Goal: Task Accomplishment & Management: Manage account settings

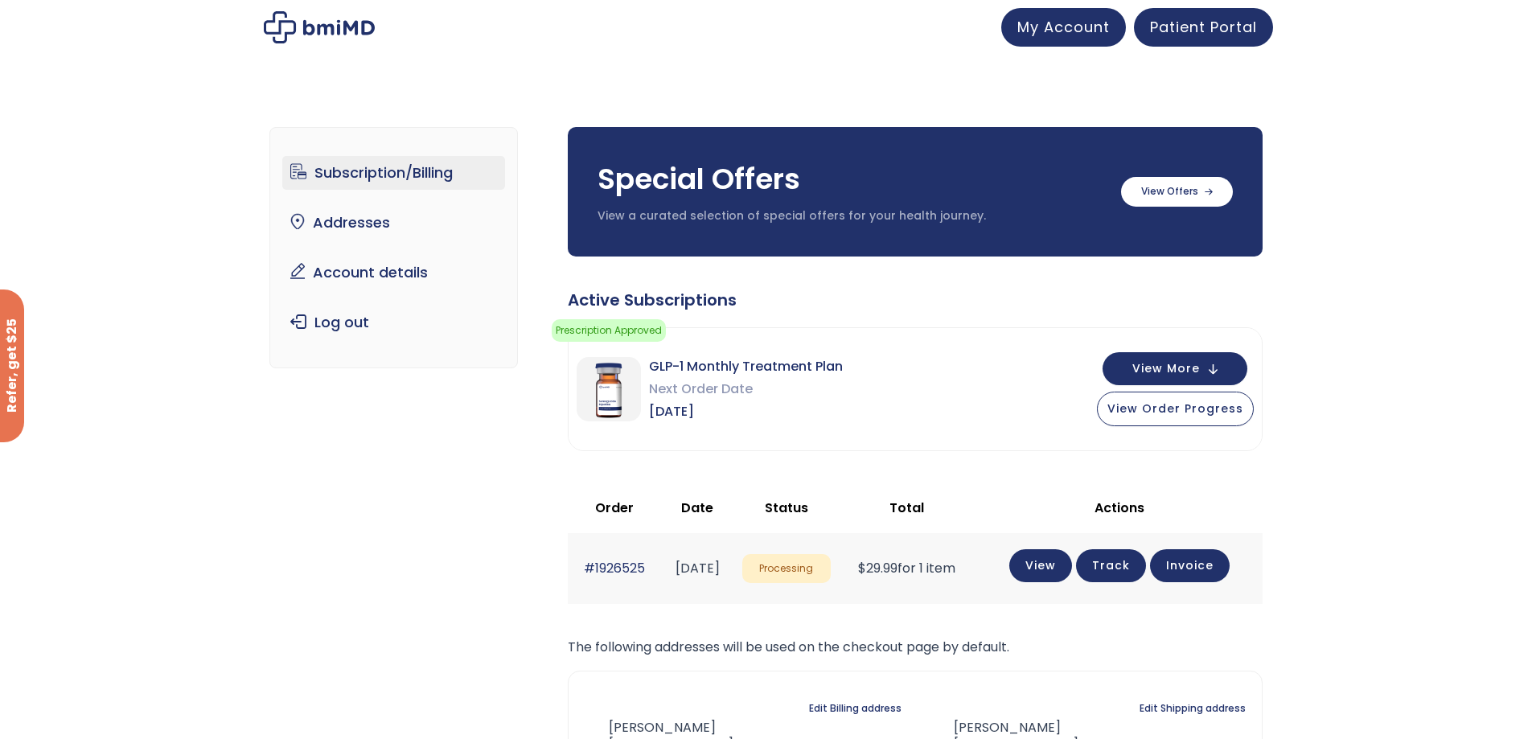
click at [1142, 562] on link "Track" at bounding box center [1111, 565] width 70 height 33
click at [1228, 29] on span "Patient Portal" at bounding box center [1203, 24] width 107 height 20
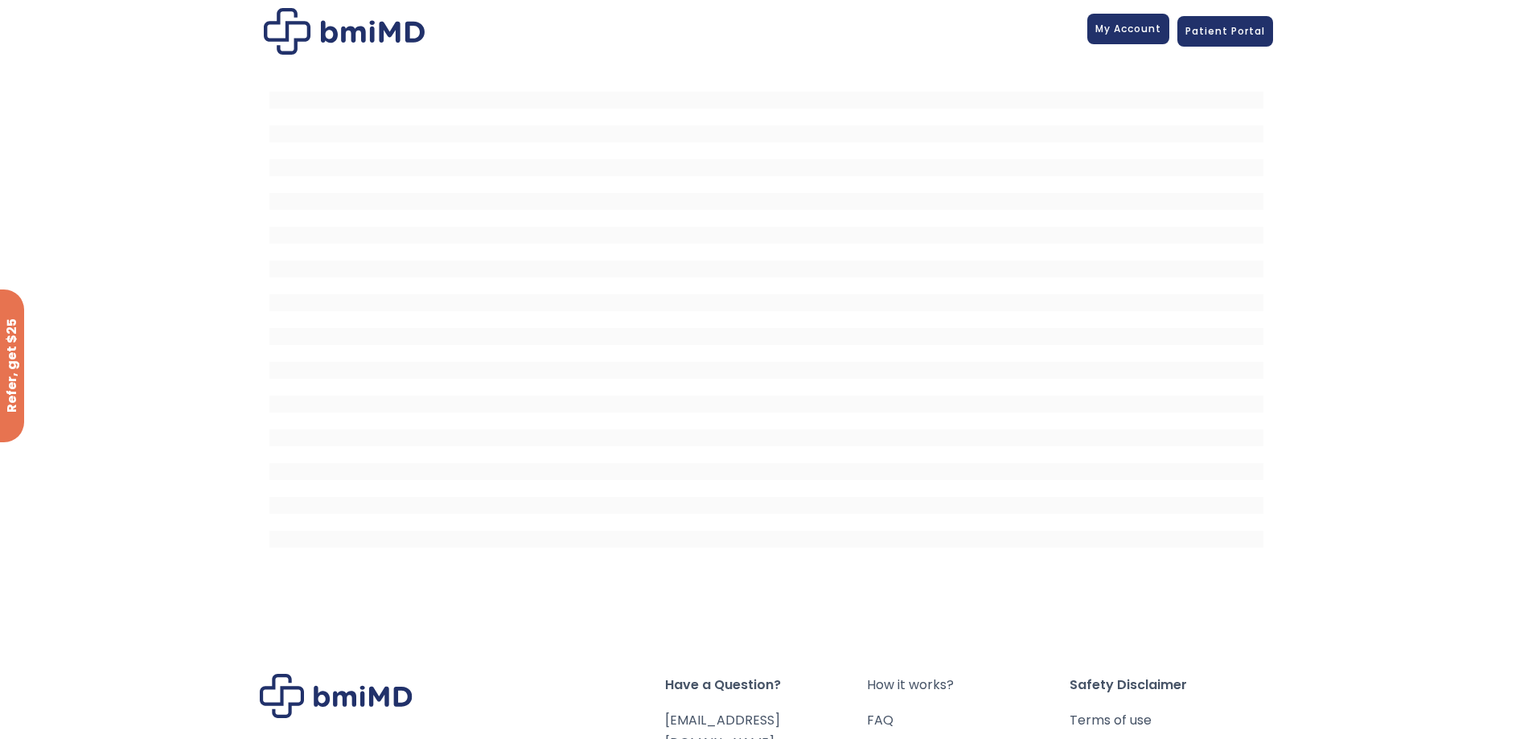
click at [1112, 31] on span "My Account" at bounding box center [1128, 29] width 66 height 14
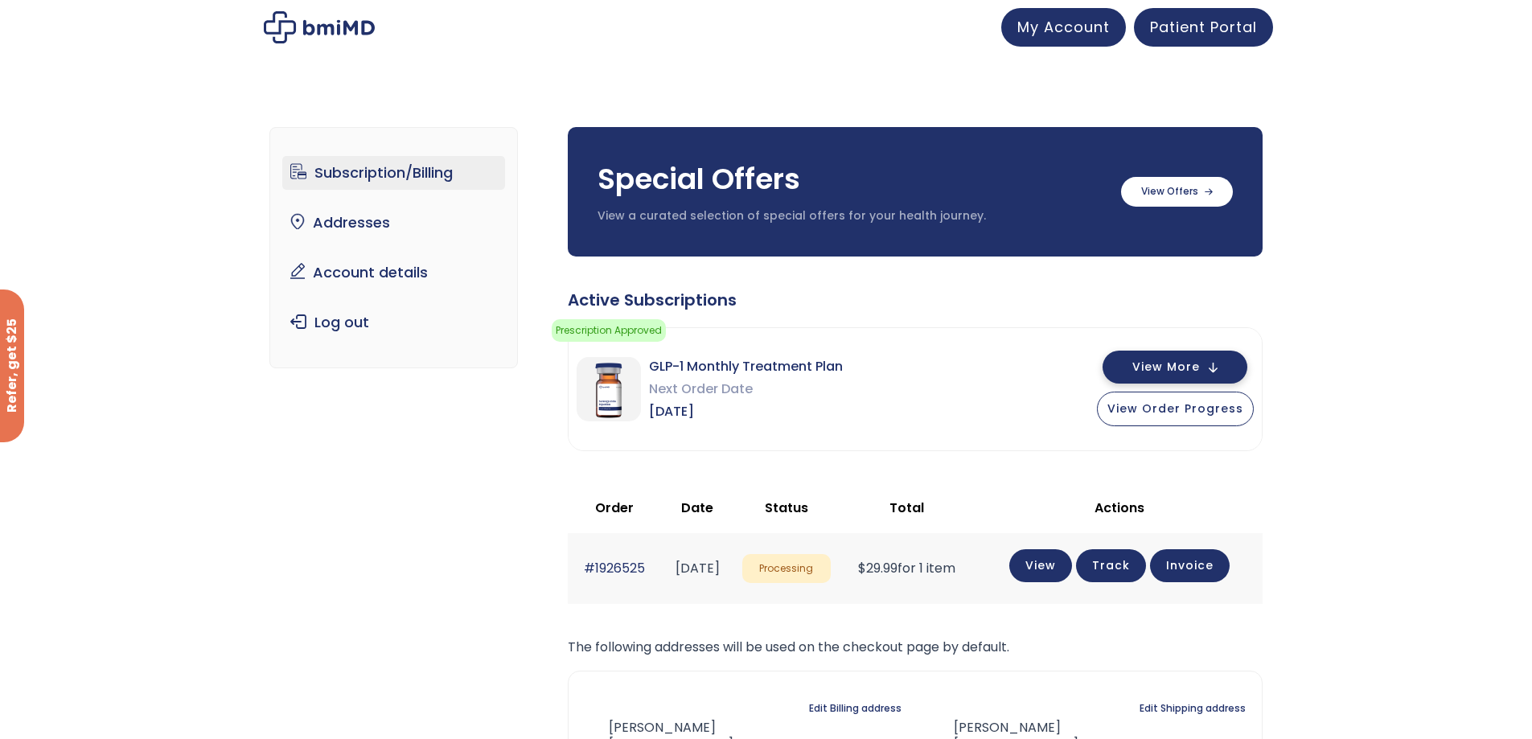
click at [1152, 368] on span "View More" at bounding box center [1166, 367] width 68 height 10
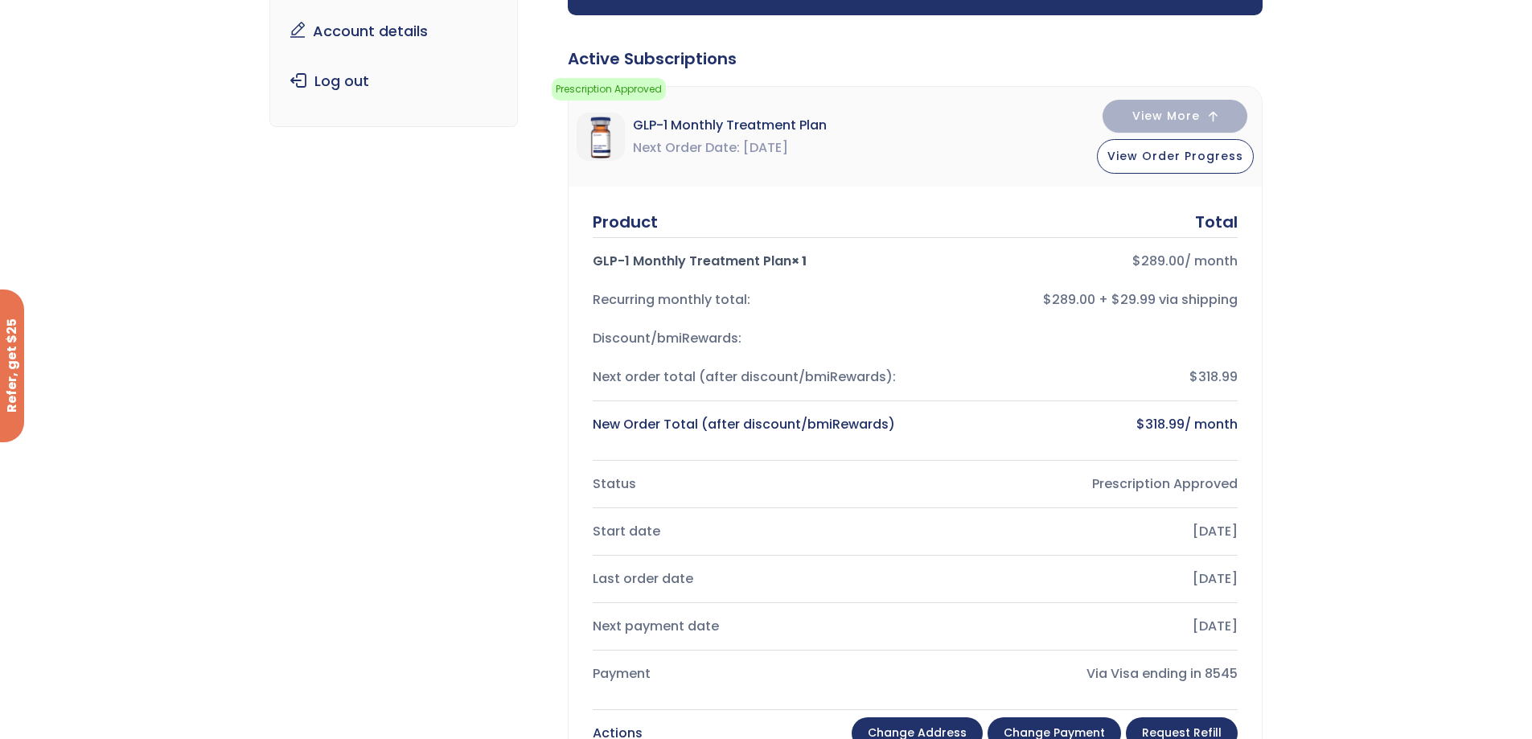
scroll to position [402, 0]
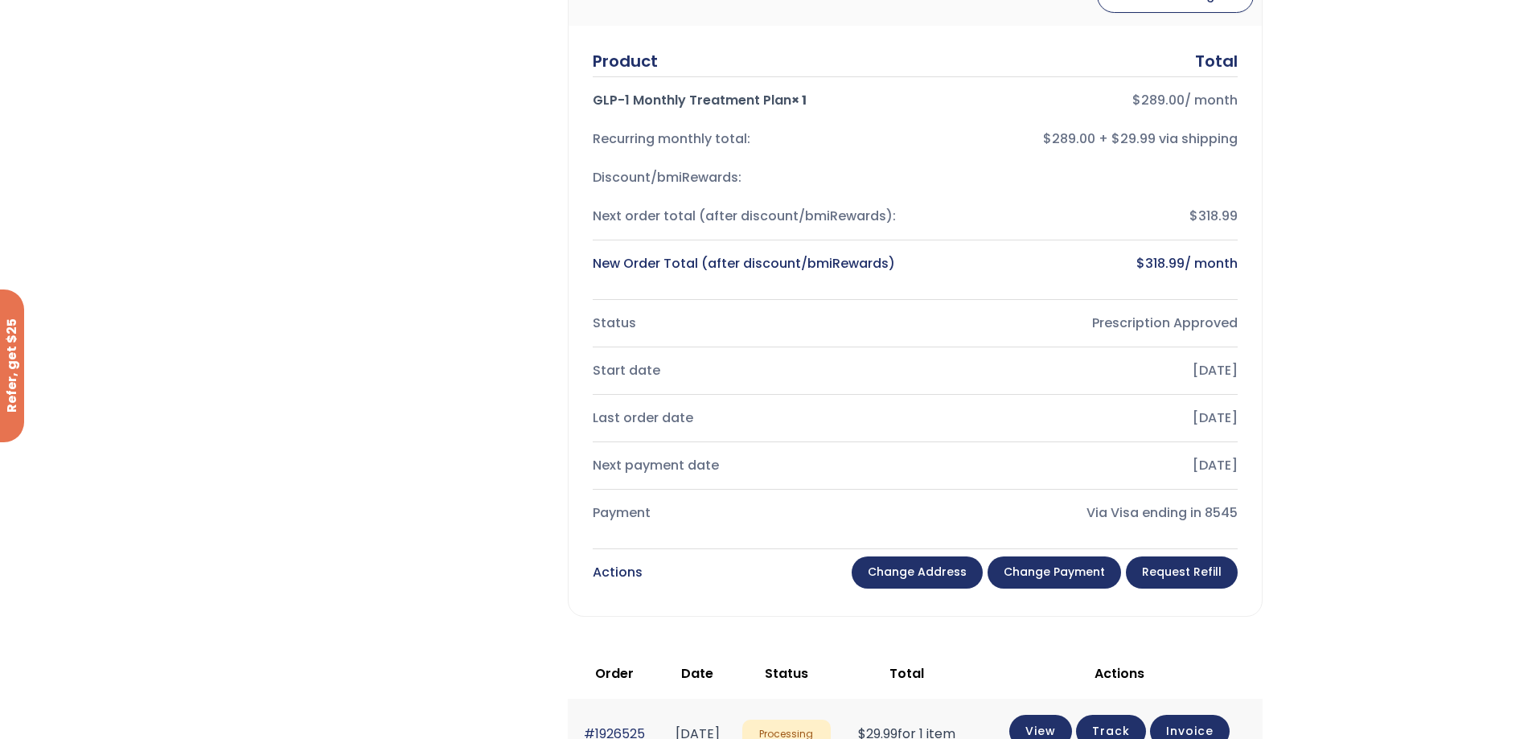
click at [1049, 570] on link "Change payment" at bounding box center [1055, 573] width 134 height 32
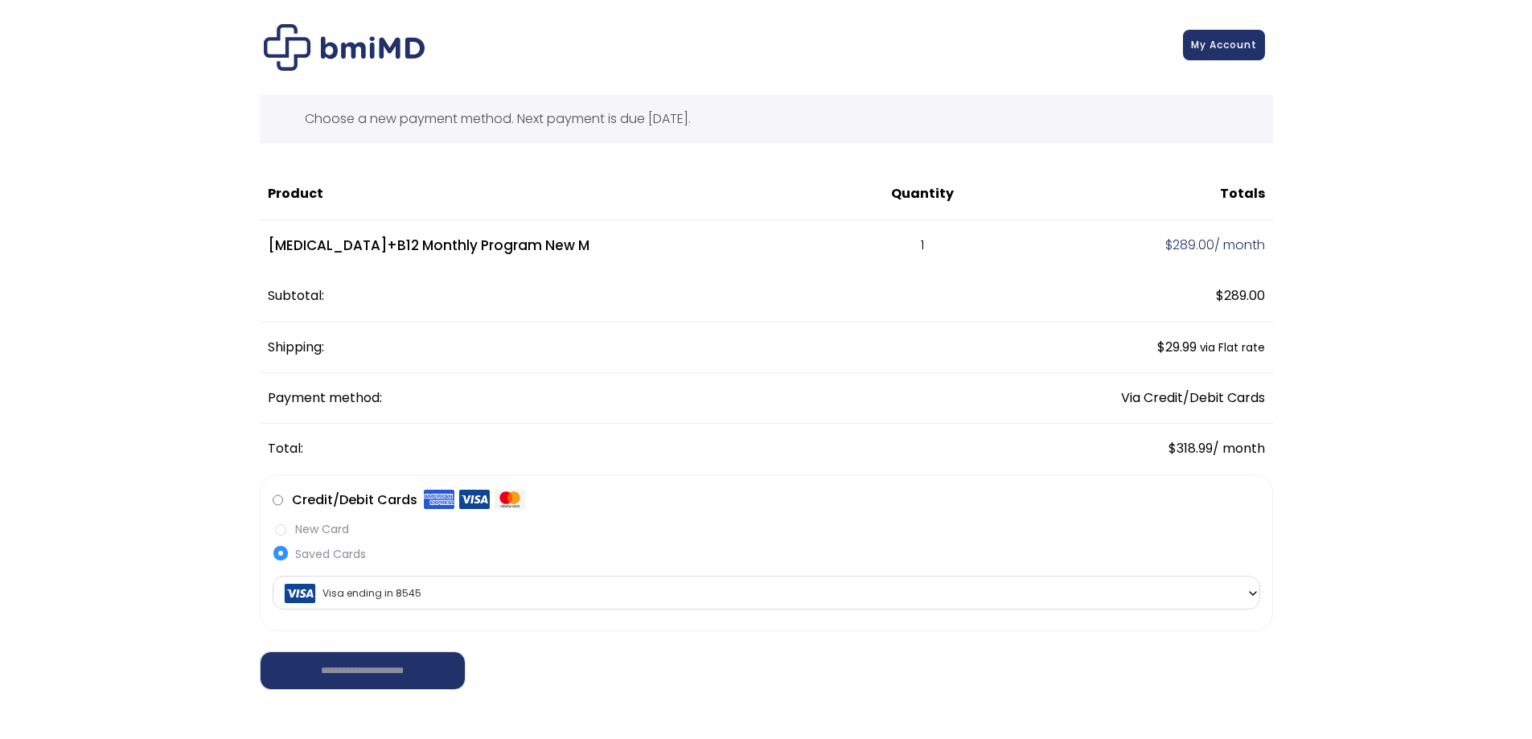
click at [1201, 54] on link "My Account" at bounding box center [1224, 45] width 82 height 31
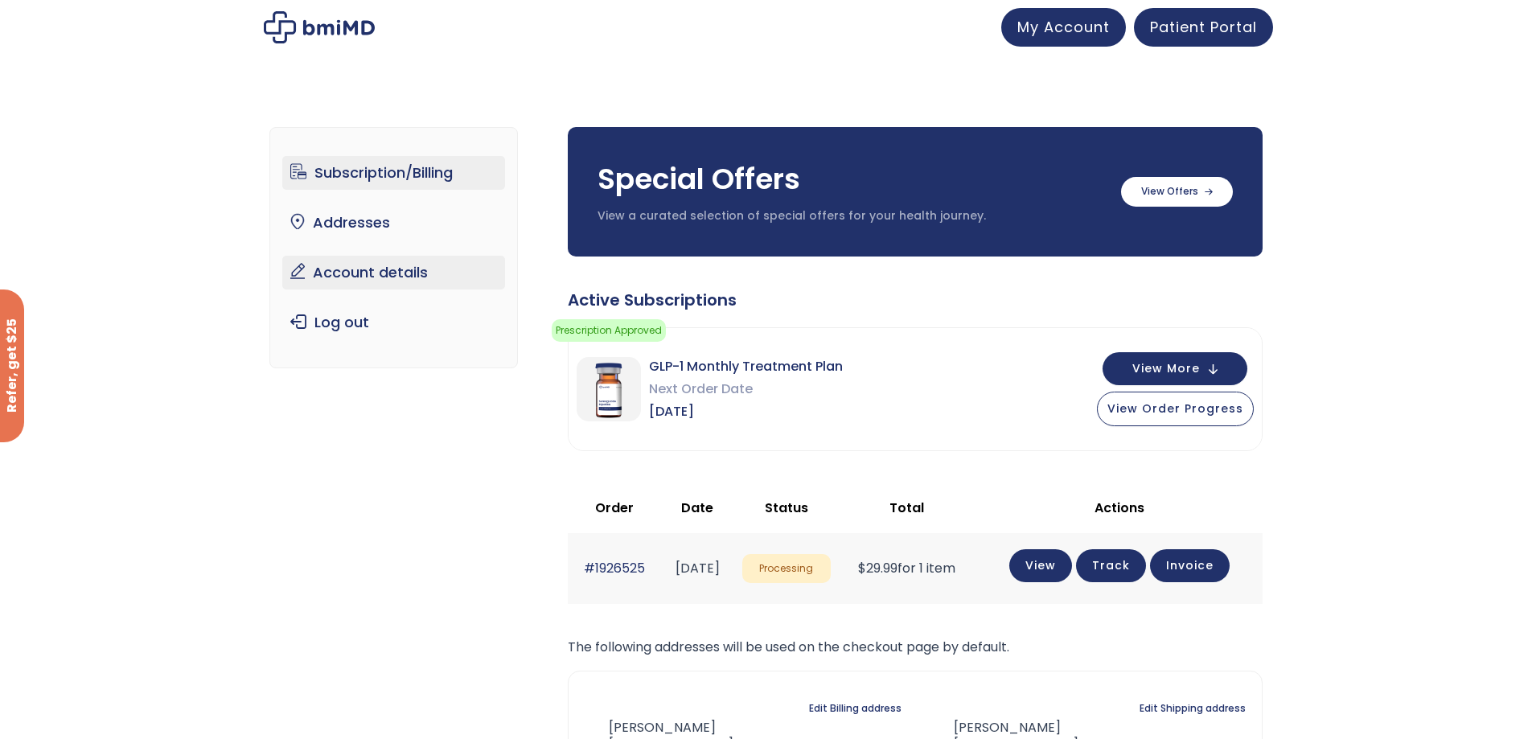
click at [376, 279] on link "Account details" at bounding box center [393, 273] width 223 height 34
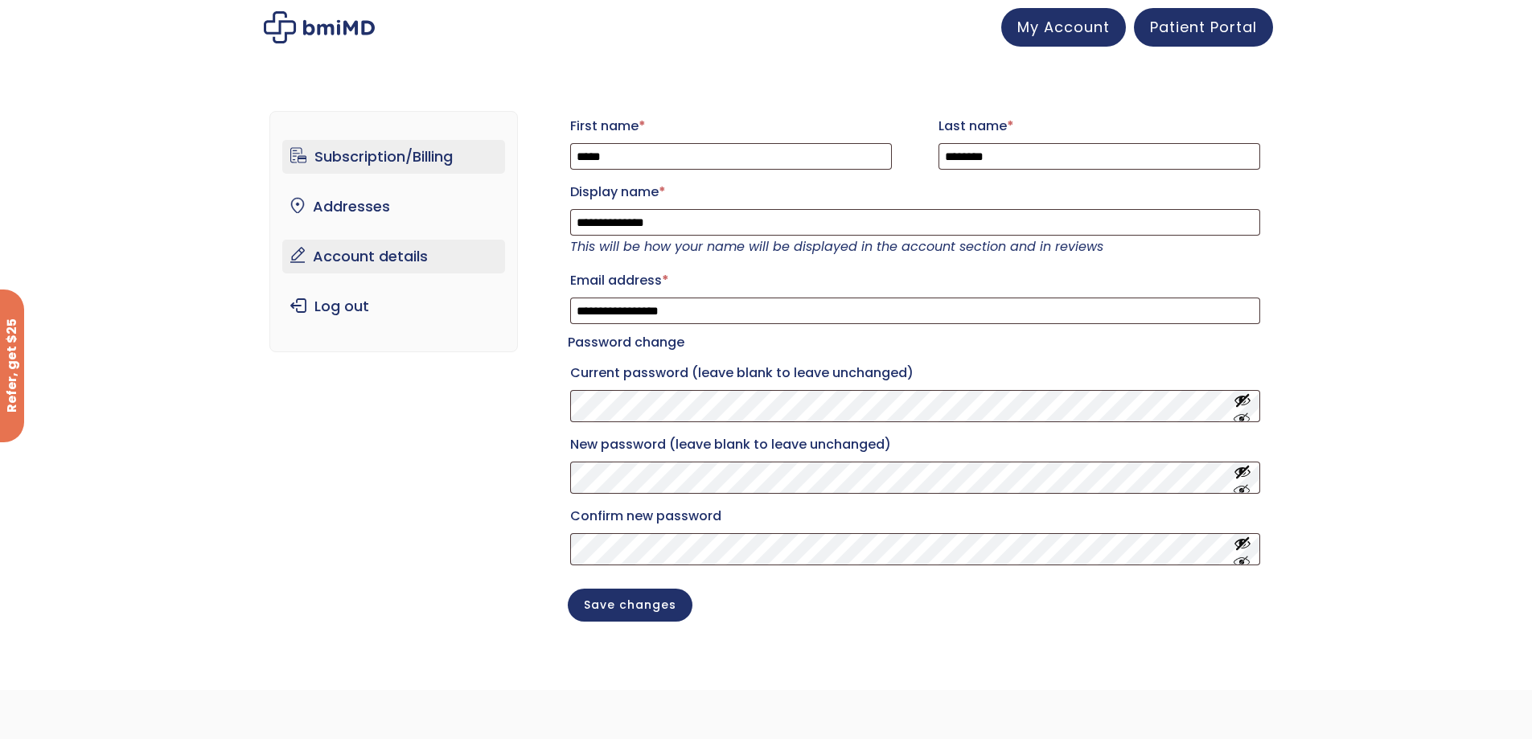
click at [334, 162] on link "Subscription/Billing" at bounding box center [393, 157] width 223 height 34
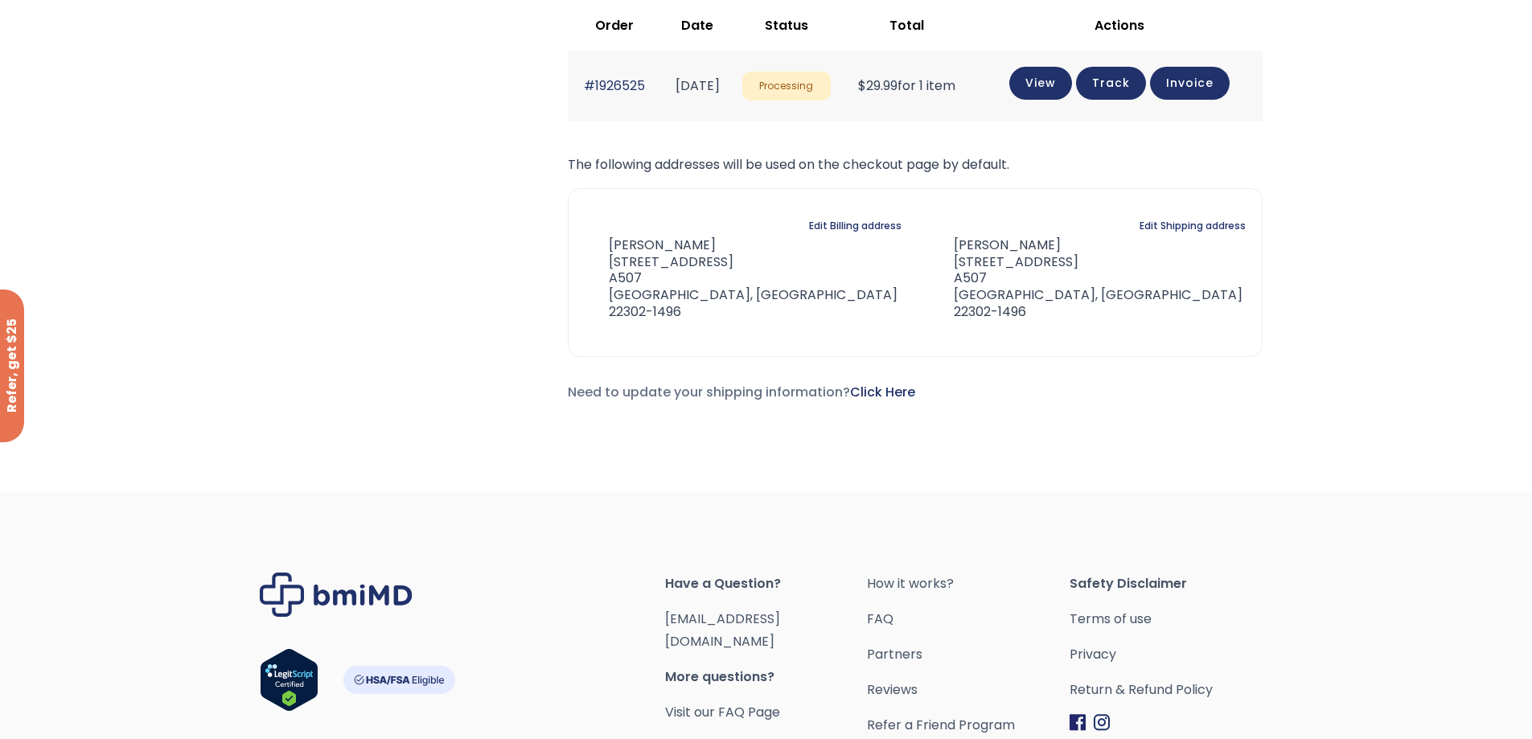
scroll to position [322, 0]
